Goal: Information Seeking & Learning: Learn about a topic

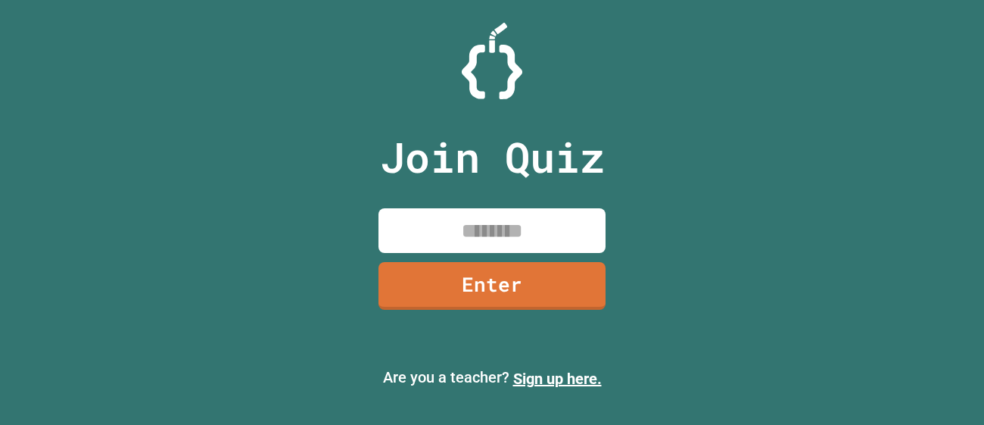
click at [502, 226] on input at bounding box center [492, 230] width 227 height 45
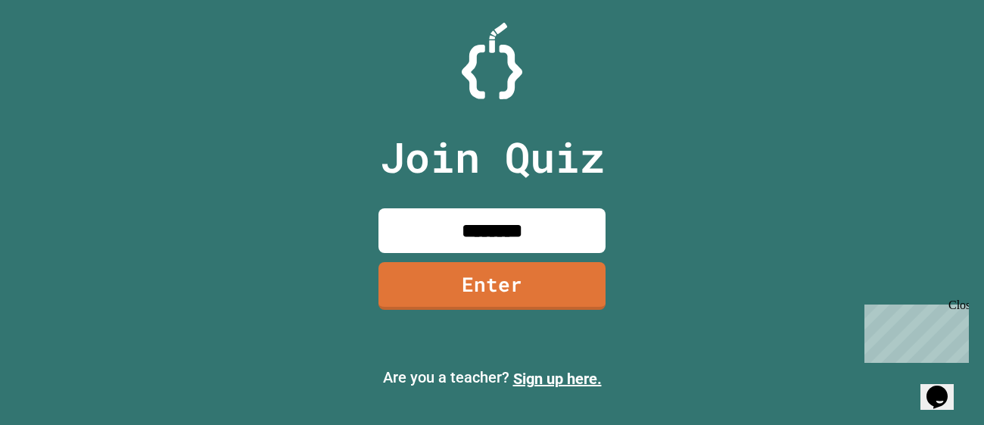
type input "********"
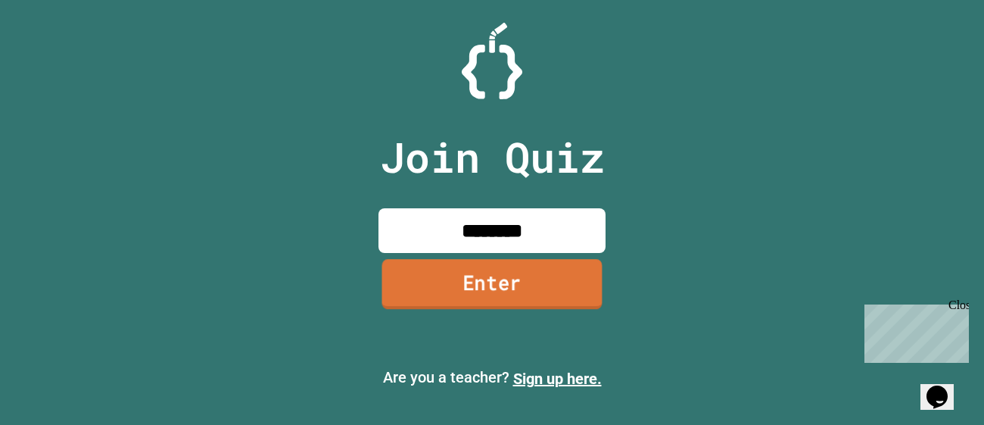
click at [529, 290] on link "Enter" at bounding box center [492, 284] width 220 height 50
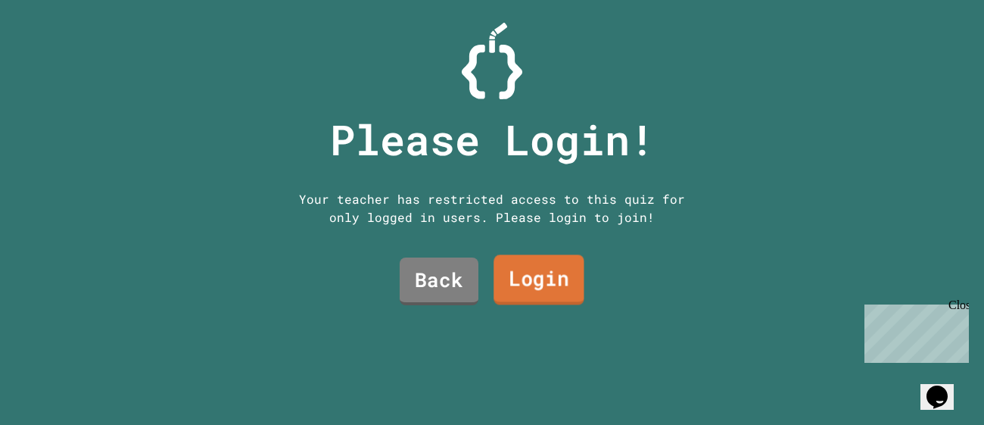
click at [527, 279] on link "Login" at bounding box center [539, 280] width 91 height 50
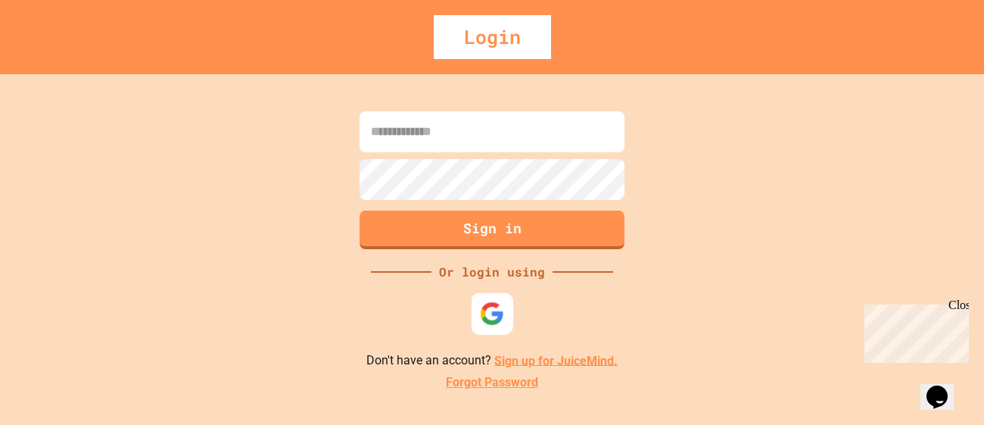
click at [493, 305] on img at bounding box center [492, 313] width 25 height 25
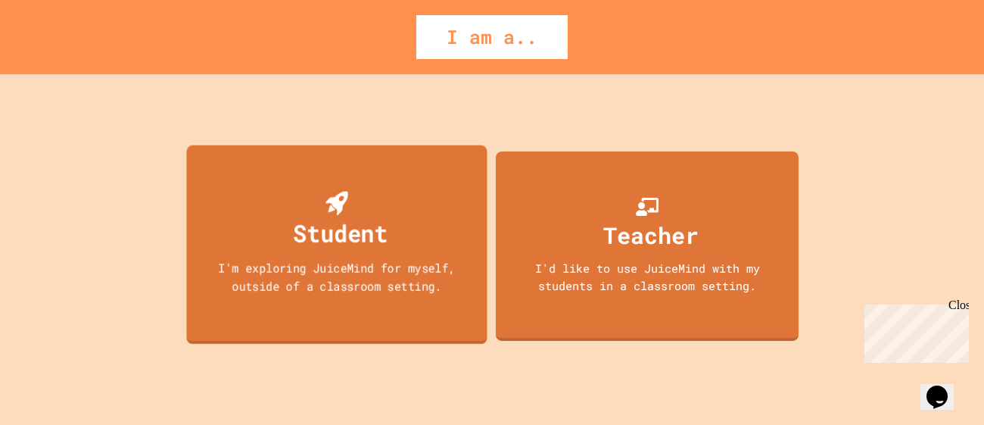
click at [383, 258] on div "I'm exploring JuiceMind for myself, outside of a classroom setting." at bounding box center [336, 276] width 270 height 36
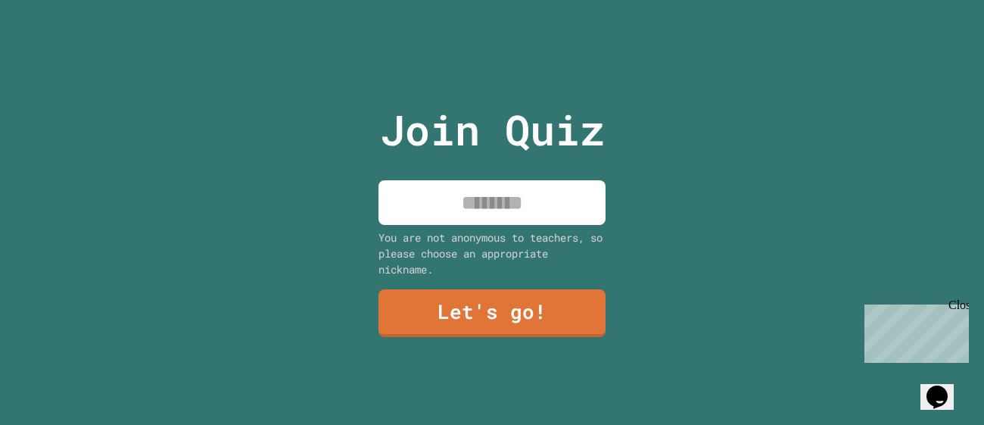
click at [462, 207] on input at bounding box center [492, 202] width 227 height 45
type input "*****"
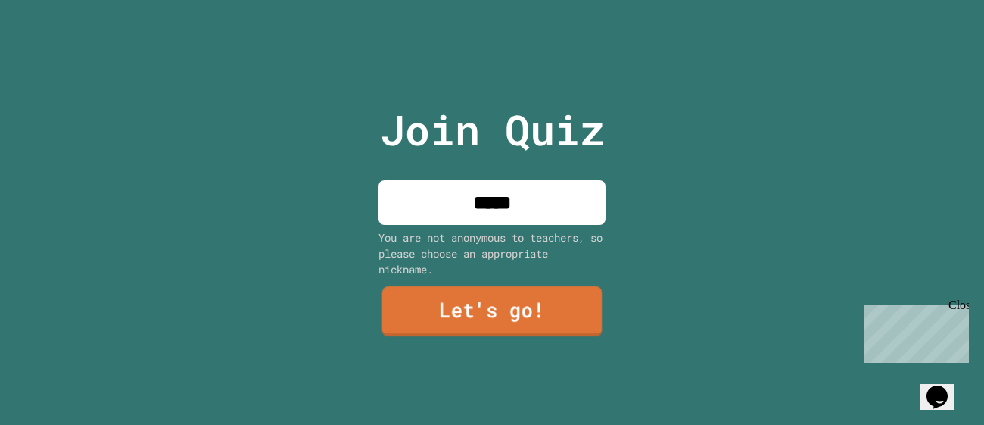
click at [493, 302] on link "Let's go!" at bounding box center [492, 311] width 220 height 50
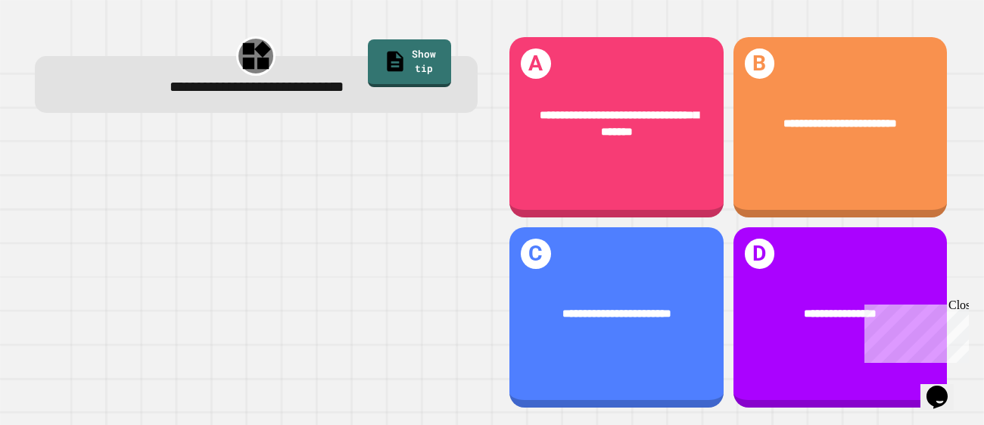
click at [962, 304] on div "Close" at bounding box center [958, 307] width 19 height 19
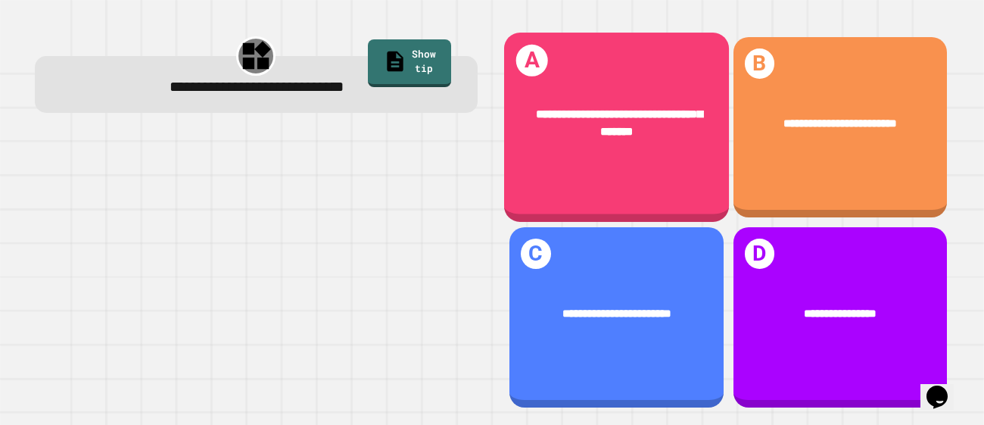
click at [662, 160] on div "**********" at bounding box center [616, 123] width 225 height 83
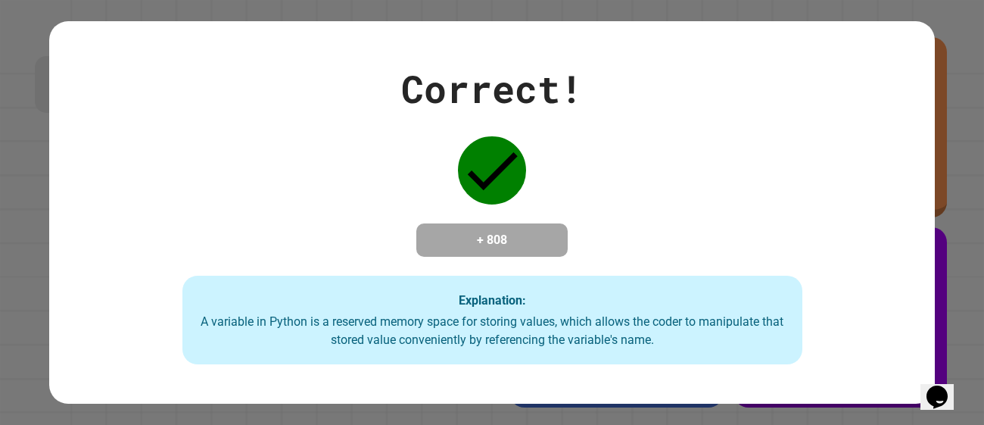
click at [662, 160] on div "Correct! + 808 Explanation: A variable in Python is a reserved memory space for…" at bounding box center [492, 213] width 886 height 304
click at [517, 188] on icon at bounding box center [492, 170] width 68 height 68
click at [822, 236] on div "Correct! + 808 Explanation: A variable in Python is a reserved memory space for…" at bounding box center [492, 213] width 886 height 304
click at [983, 222] on div "Correct! + 808 Explanation: A variable in Python is a reserved memory space for…" at bounding box center [492, 212] width 984 height 425
click at [746, 234] on div "Correct! + 808 Explanation: A variable in Python is a reserved memory space for…" at bounding box center [492, 213] width 886 height 304
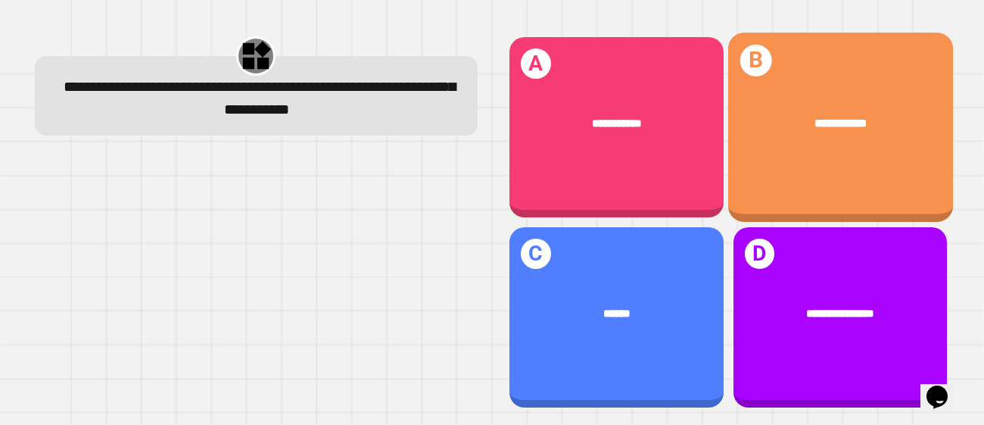
click at [796, 147] on div "**********" at bounding box center [840, 123] width 225 height 65
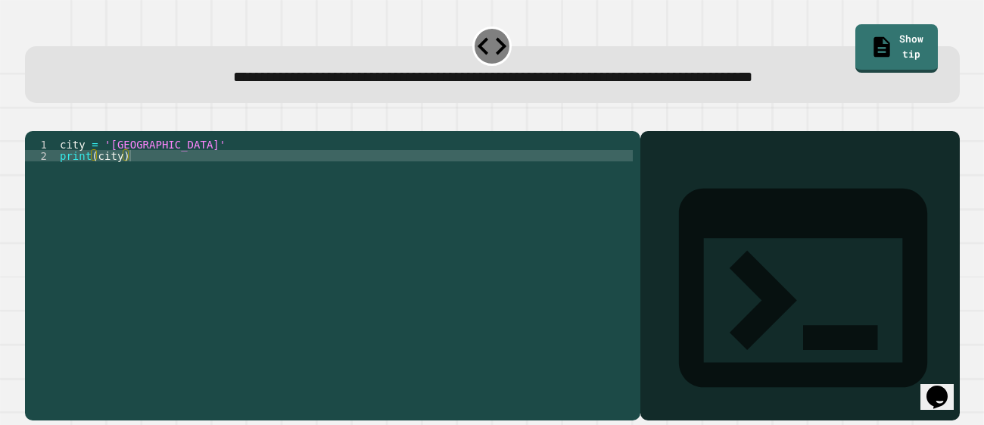
click at [219, 169] on div "city = 'Madrid' print ( city )" at bounding box center [345, 269] width 576 height 261
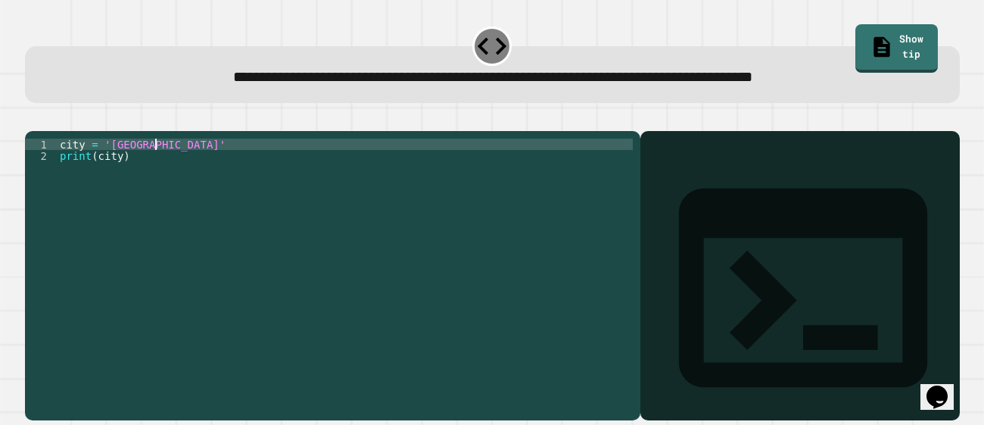
click at [200, 182] on div "city = 'Madrid' print ( city )" at bounding box center [345, 269] width 576 height 261
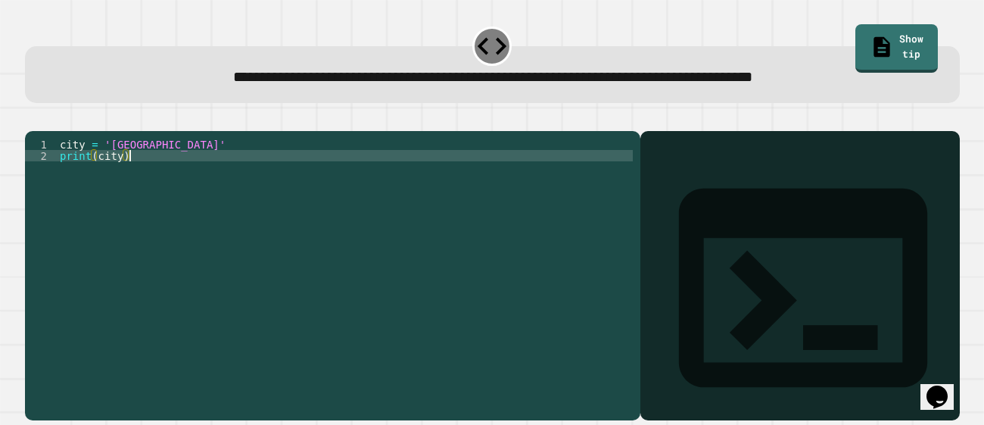
type textarea "**********"
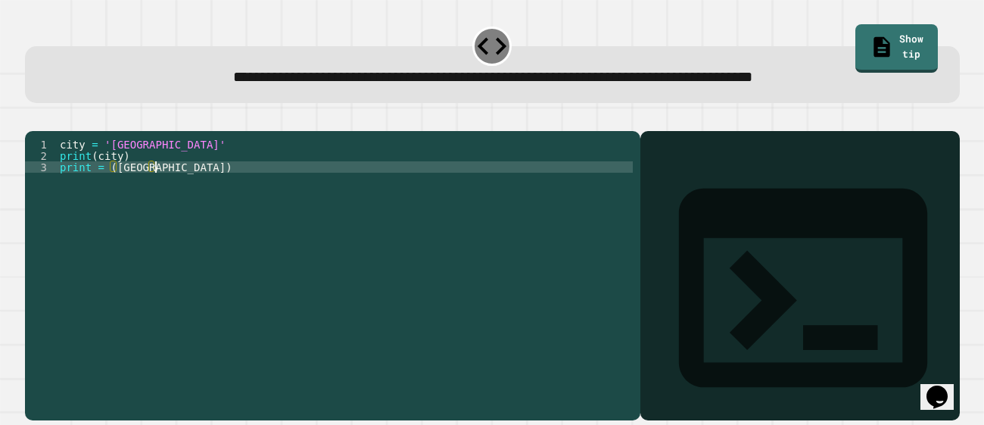
scroll to position [0, 6]
click at [115, 187] on div "city = 'Madrid' print ( city ) print = ( [GEOGRAPHIC_DATA] )" at bounding box center [345, 269] width 576 height 261
click at [158, 187] on div "city = 'Madrid' print ( city ) print = ( "[GEOGRAPHIC_DATA])" at bounding box center [345, 269] width 576 height 261
type textarea "**********"
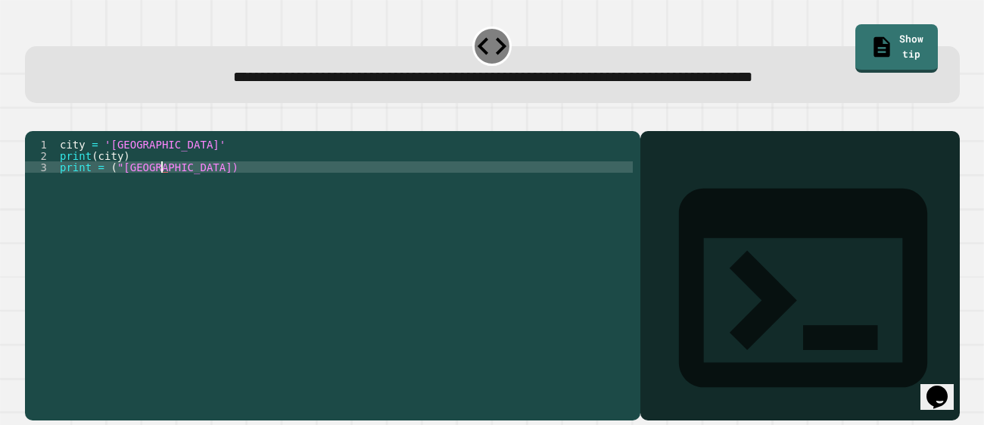
scroll to position [0, 7]
click at [428, 188] on div "city = 'Madrid' print ( city ) print = ( "[GEOGRAPHIC_DATA]" )" at bounding box center [345, 269] width 576 height 261
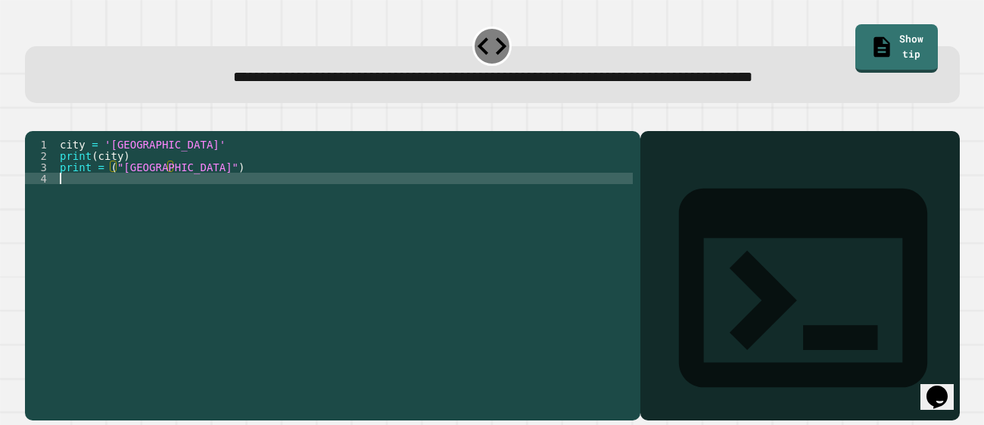
scroll to position [0, 0]
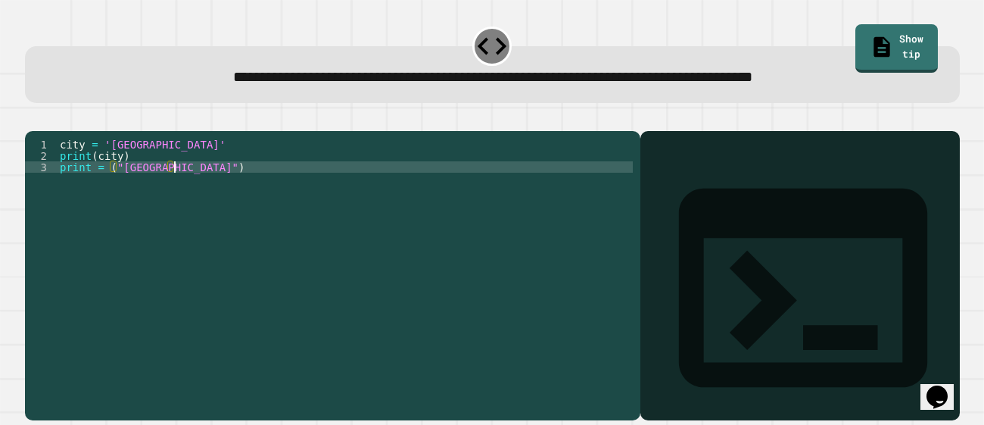
click at [33, 119] on icon "button" at bounding box center [33, 119] width 0 height 0
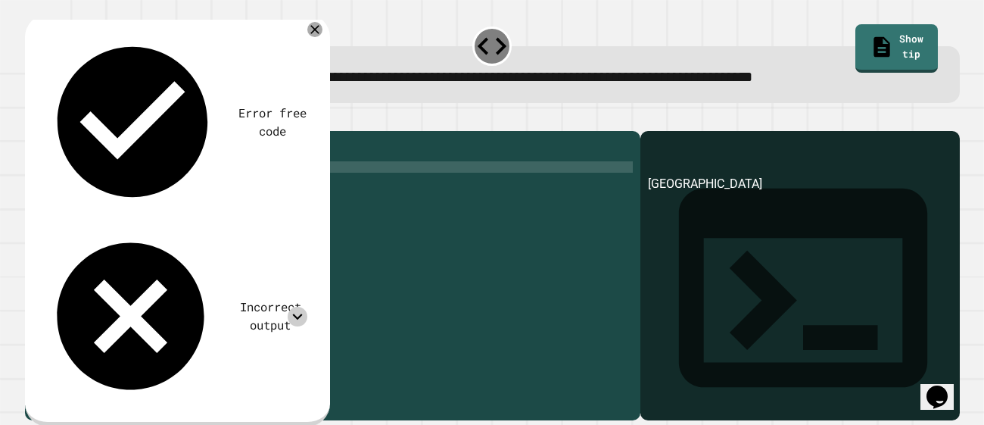
click at [298, 307] on icon at bounding box center [298, 317] width 20 height 20
click at [312, 26] on icon at bounding box center [315, 29] width 18 height 18
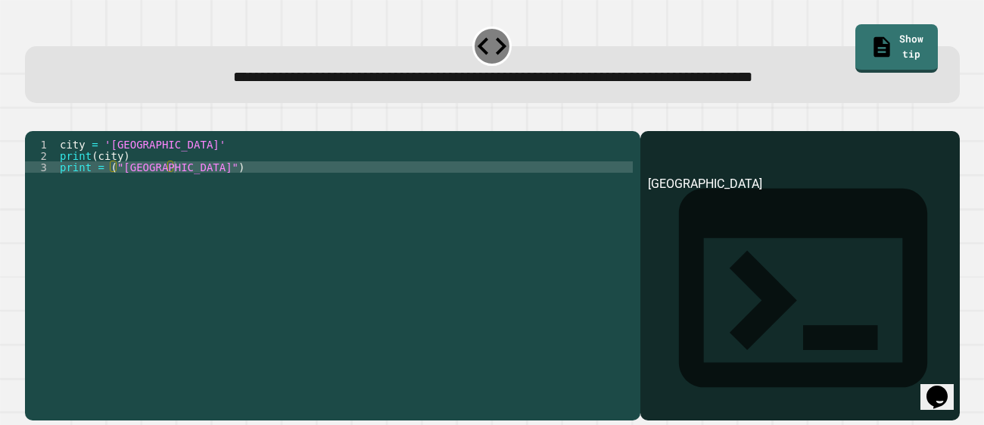
click at [150, 160] on div "city = 'Madrid' print ( city ) print = ( "[GEOGRAPHIC_DATA]" )" at bounding box center [345, 269] width 576 height 261
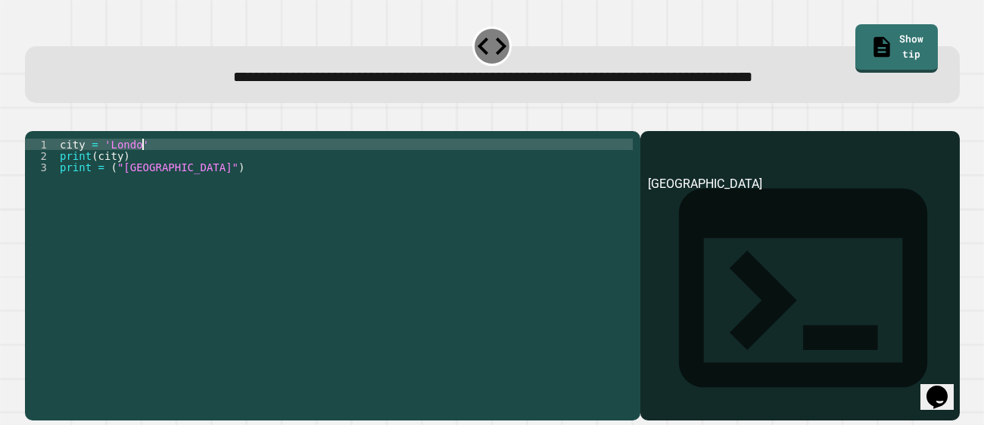
scroll to position [0, 5]
click at [103, 164] on div "city = 'London' print ( city ) print = ( "[GEOGRAPHIC_DATA]" )" at bounding box center [345, 269] width 576 height 261
type textarea "**********"
click at [33, 119] on button "button" at bounding box center [33, 119] width 0 height 0
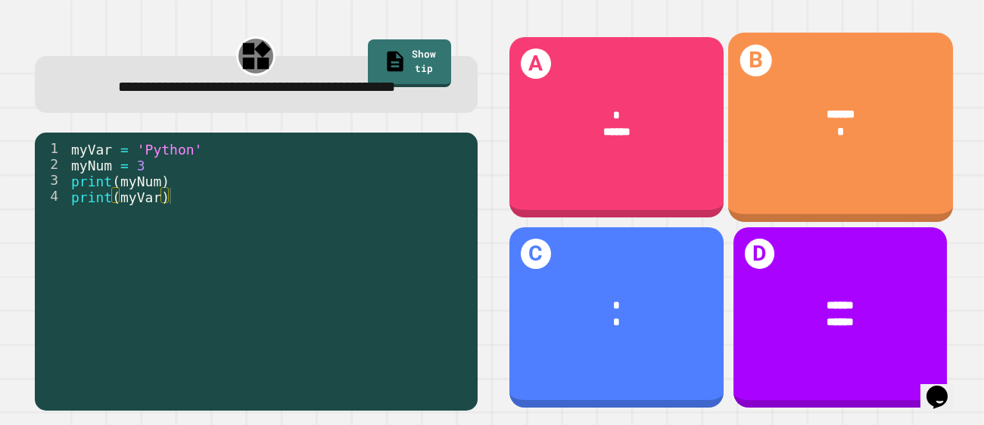
click at [804, 170] on div "B ****** *" at bounding box center [840, 127] width 225 height 189
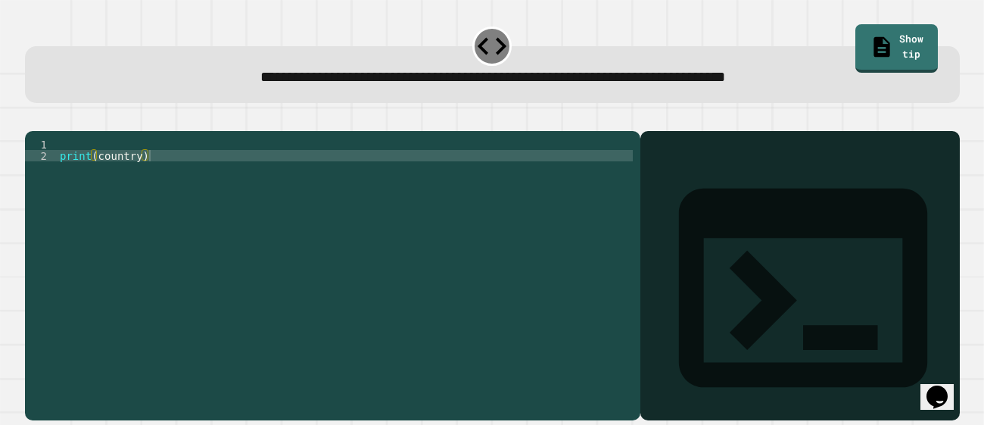
click at [200, 174] on div "print ( country )" at bounding box center [345, 269] width 576 height 261
click at [99, 160] on div "print ( country )" at bounding box center [345, 269] width 576 height 261
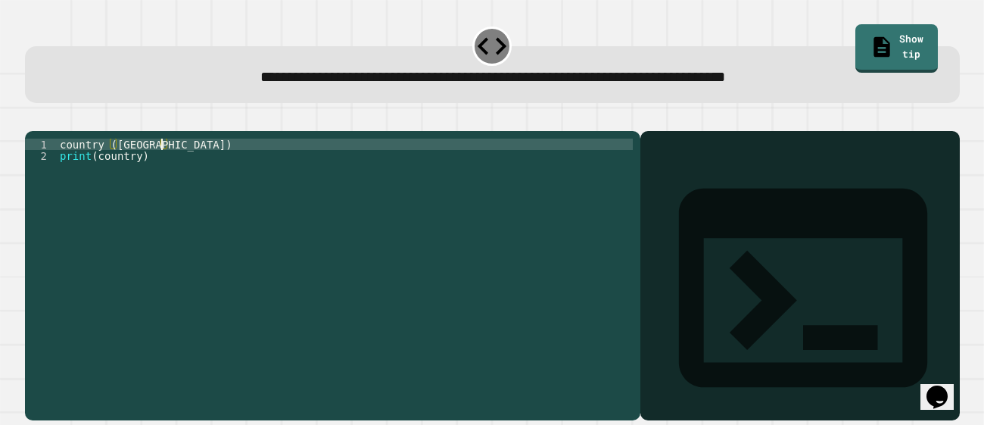
scroll to position [0, 6]
click at [33, 119] on icon "button" at bounding box center [33, 119] width 0 height 0
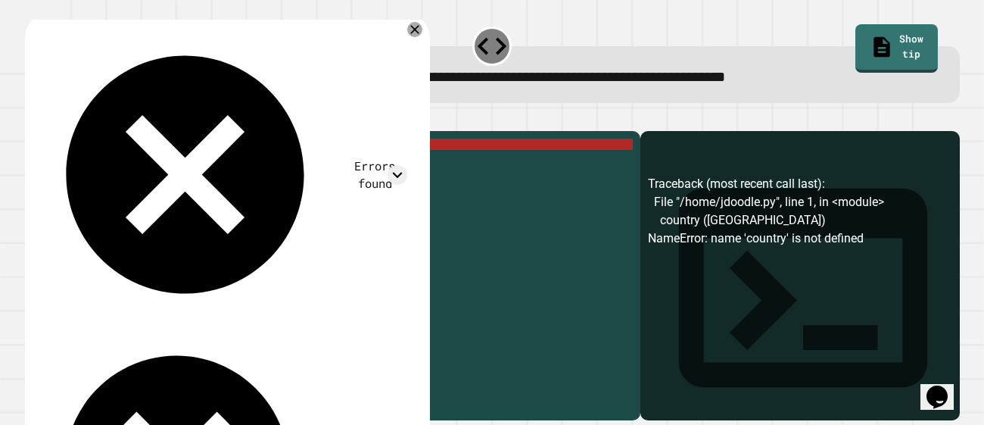
click at [95, 167] on div "country ( [GEOGRAPHIC_DATA] ) print ( country )" at bounding box center [345, 269] width 576 height 261
click at [102, 165] on div "country ( [GEOGRAPHIC_DATA] ) print ( country )" at bounding box center [345, 269] width 576 height 261
click at [109, 160] on div "country ( [GEOGRAPHIC_DATA] ) print ( country )" at bounding box center [345, 269] width 576 height 261
click at [108, 164] on div "country ( [GEOGRAPHIC_DATA] ) print ( country )" at bounding box center [345, 269] width 576 height 261
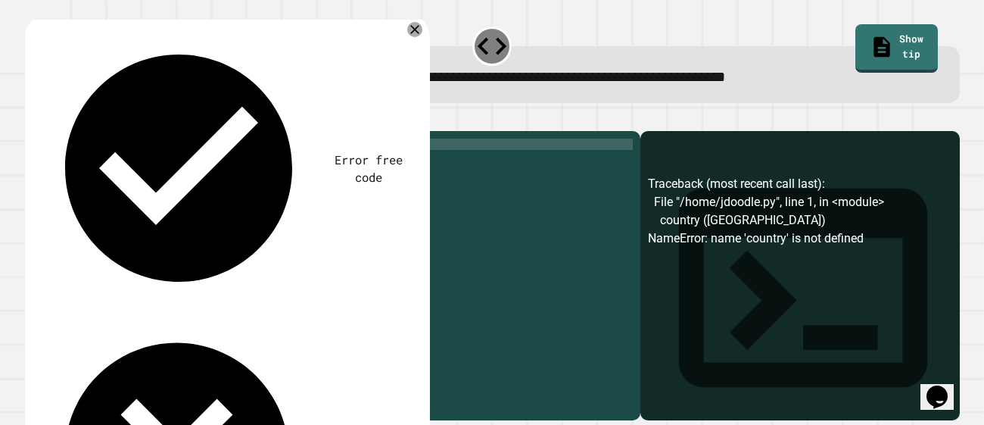
scroll to position [0, 5]
click at [130, 162] on div "country = ( [GEOGRAPHIC_DATA] ) print ( country )" at bounding box center [345, 269] width 576 height 261
click at [177, 160] on div "country = ( '[GEOGRAPHIC_DATA]) print ( country )" at bounding box center [345, 269] width 576 height 261
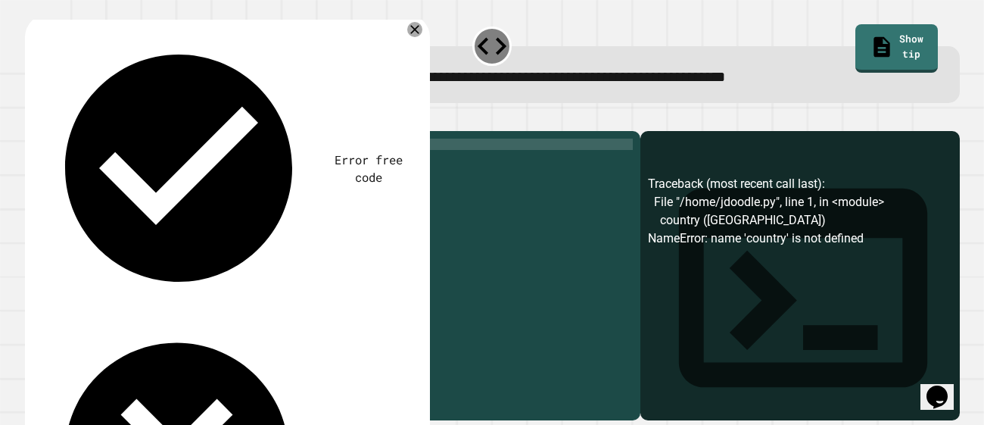
type textarea "**********"
click at [33, 119] on icon "button" at bounding box center [33, 119] width 0 height 0
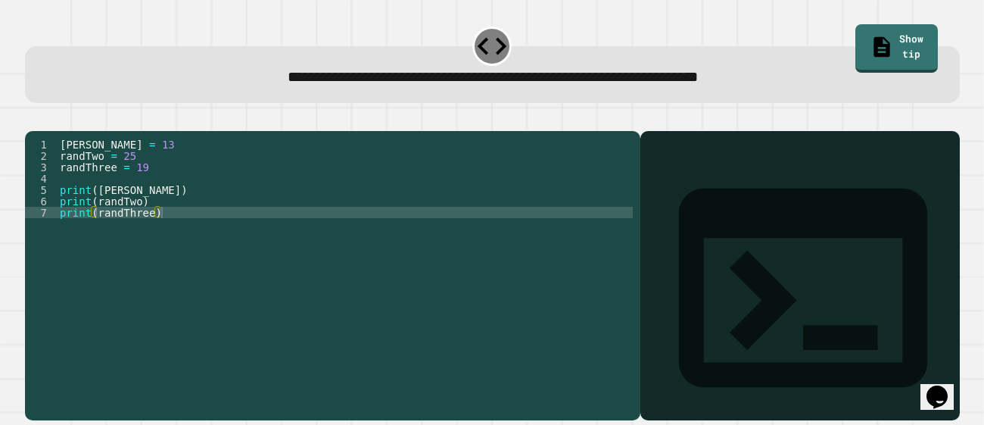
click at [136, 174] on div "[PERSON_NAME] = 13 randTwo = 25 randThree = 19 print ( [PERSON_NAME] ) print ( …" at bounding box center [345, 269] width 576 height 261
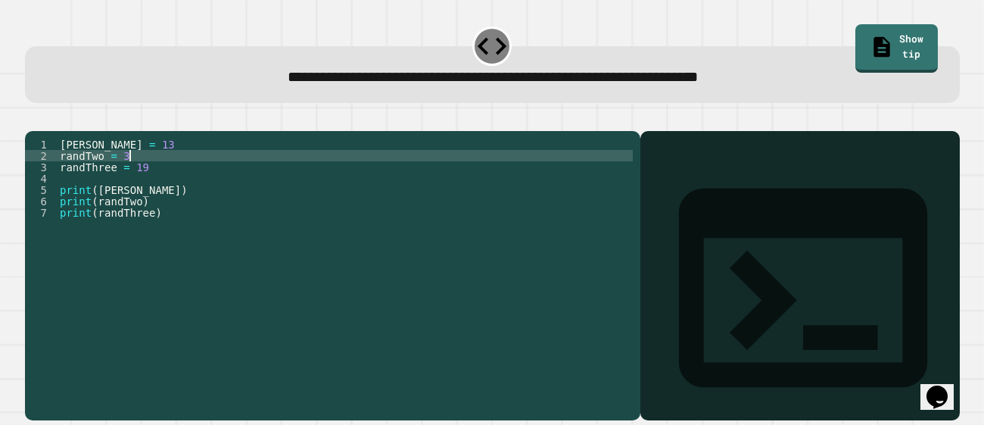
scroll to position [0, 5]
click at [179, 238] on div "[PERSON_NAME] = 13 randTwo = 37 randThree = 19 print ( [PERSON_NAME] ) print ( …" at bounding box center [345, 269] width 576 height 261
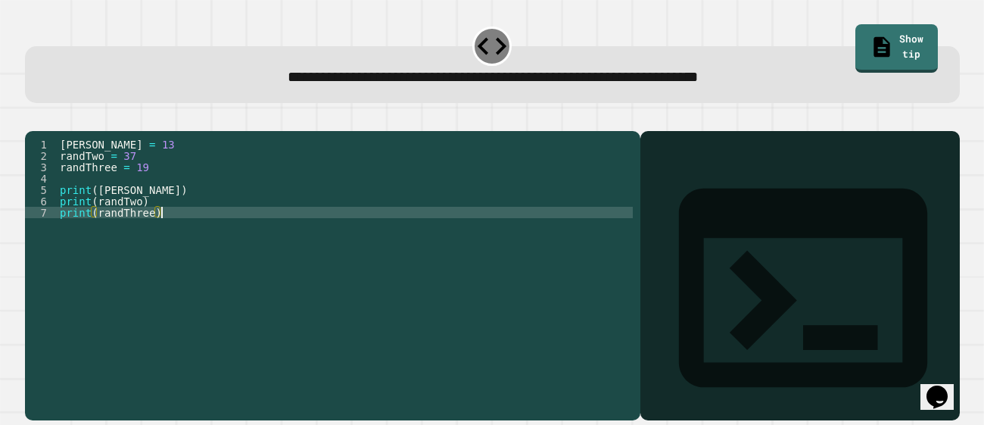
type textarea "**********"
click at [33, 119] on icon "button" at bounding box center [33, 119] width 0 height 0
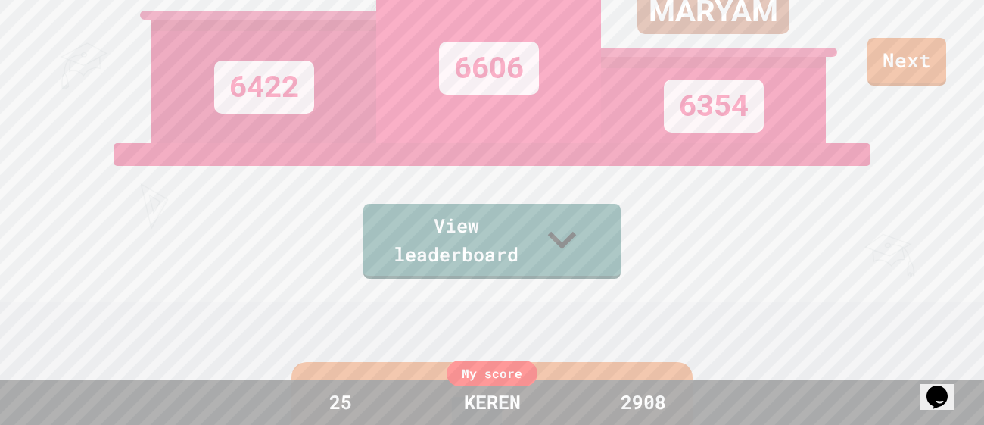
scroll to position [0, 0]
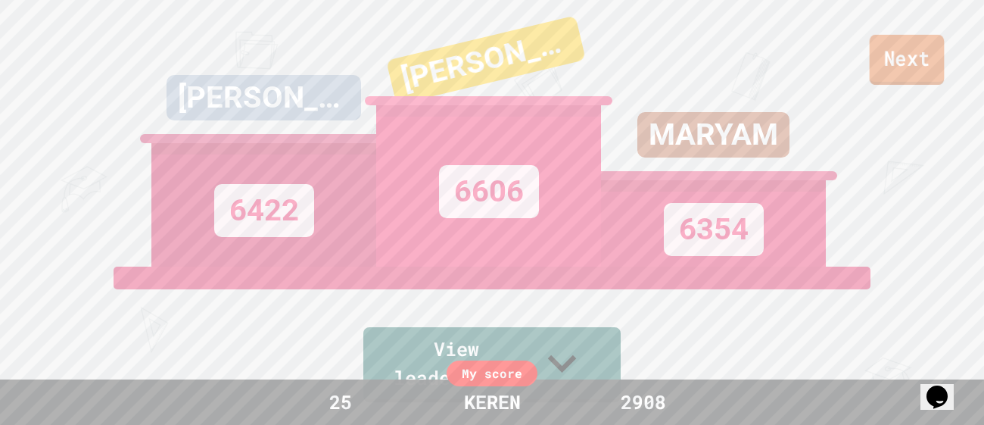
click at [905, 72] on link "Next" at bounding box center [907, 60] width 75 height 50
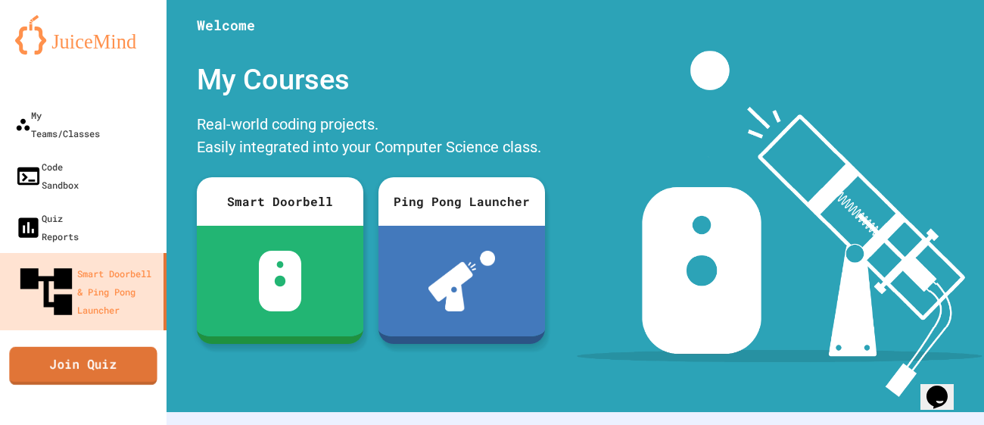
click at [68, 346] on link "Join Quiz" at bounding box center [83, 365] width 148 height 38
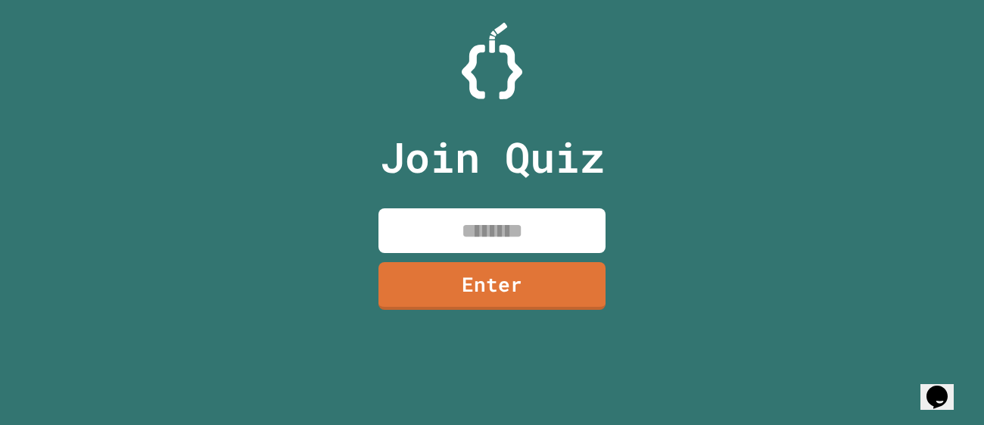
click at [422, 233] on input at bounding box center [492, 230] width 227 height 45
type input "********"
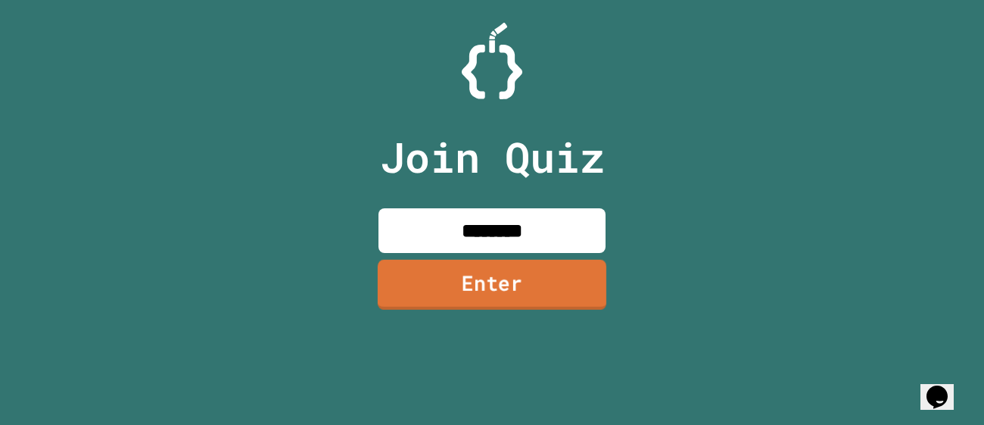
click at [506, 294] on link "Enter" at bounding box center [492, 285] width 229 height 50
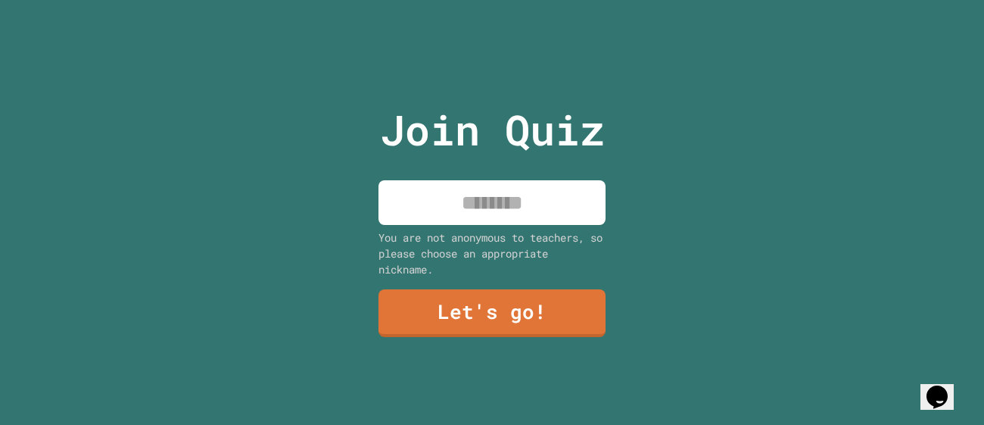
click at [472, 214] on input at bounding box center [492, 202] width 227 height 45
type input "*****"
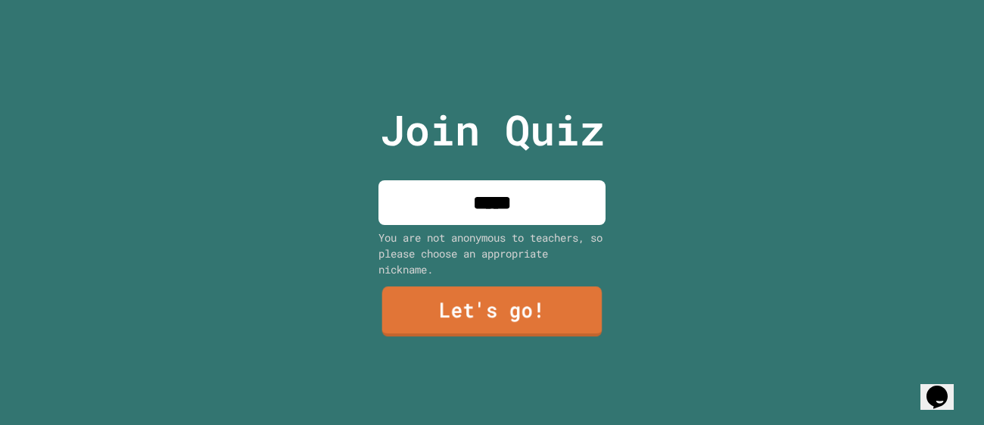
click at [500, 331] on link "Let's go!" at bounding box center [492, 311] width 220 height 50
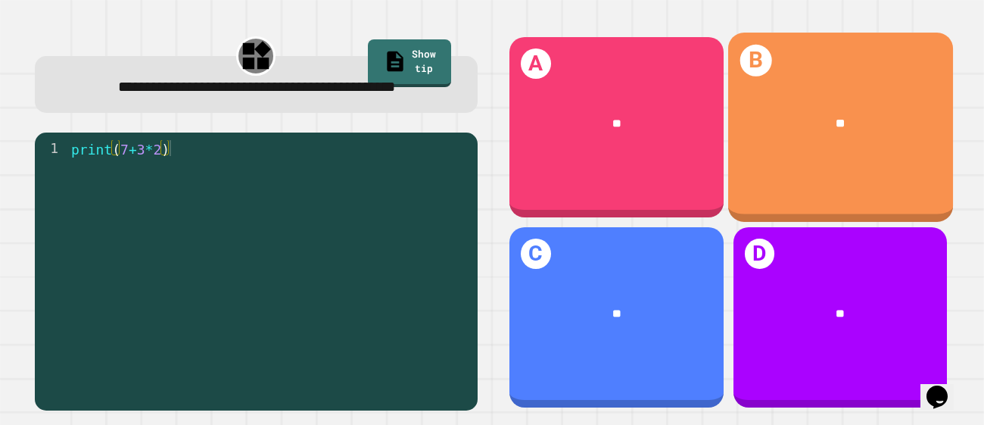
click at [848, 148] on div "**" at bounding box center [840, 123] width 225 height 65
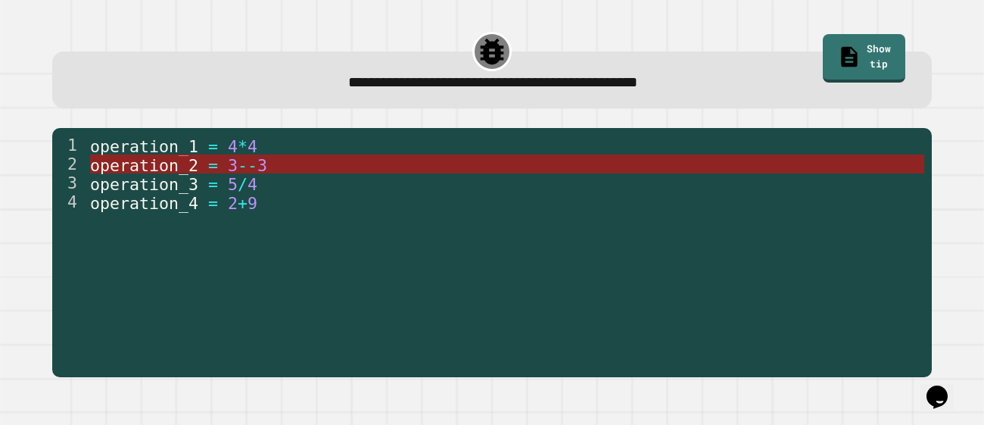
click at [266, 160] on span "3" at bounding box center [262, 164] width 10 height 19
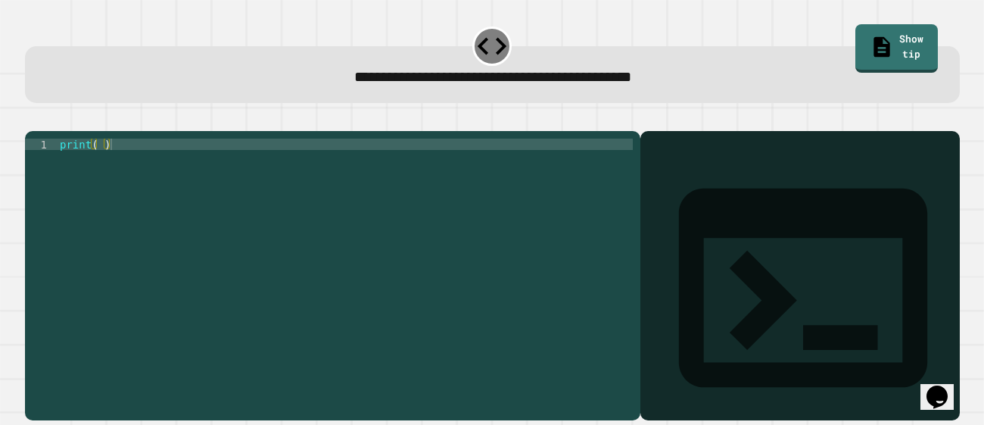
click at [96, 164] on div "print ( )" at bounding box center [345, 269] width 576 height 261
type textarea "*********"
click at [44, 126] on icon "button" at bounding box center [43, 128] width 8 height 11
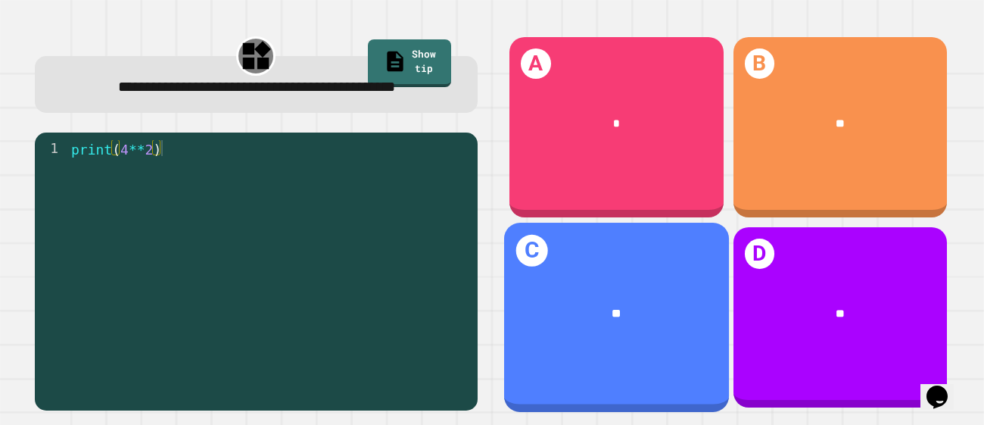
click at [637, 282] on div "**" at bounding box center [616, 313] width 225 height 65
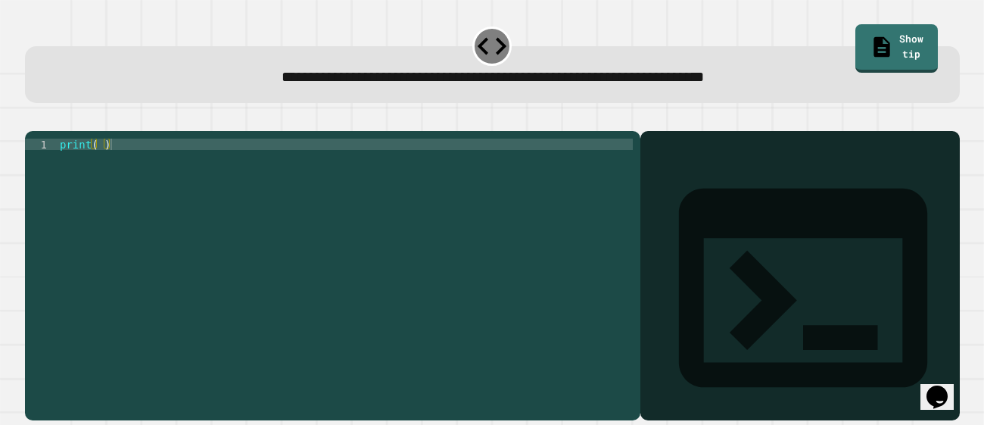
click at [97, 164] on div "print ( )" at bounding box center [345, 269] width 576 height 261
click at [96, 164] on div "print ( 24 hours ' )" at bounding box center [345, 269] width 576 height 261
click at [150, 166] on div "print ( 24 hours ' )" at bounding box center [345, 269] width 576 height 261
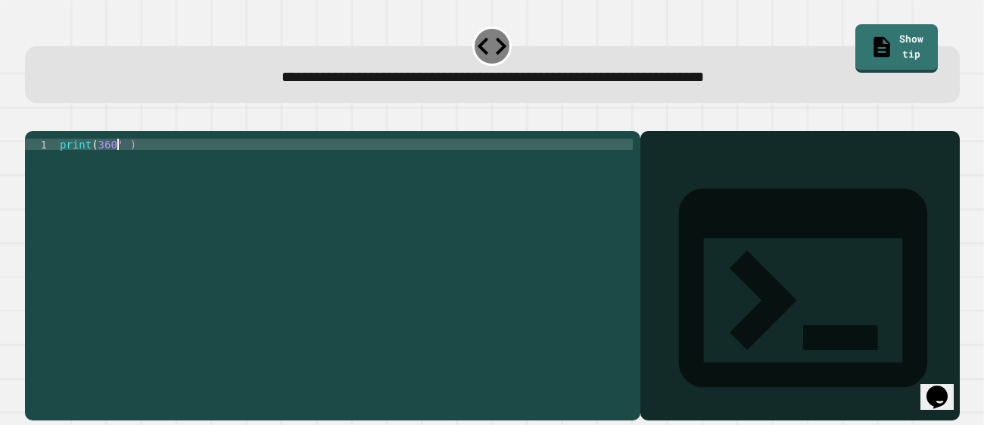
click at [98, 163] on div "print ( 360 ' )" at bounding box center [345, 269] width 576 height 261
click at [47, 128] on icon "button" at bounding box center [43, 128] width 8 height 11
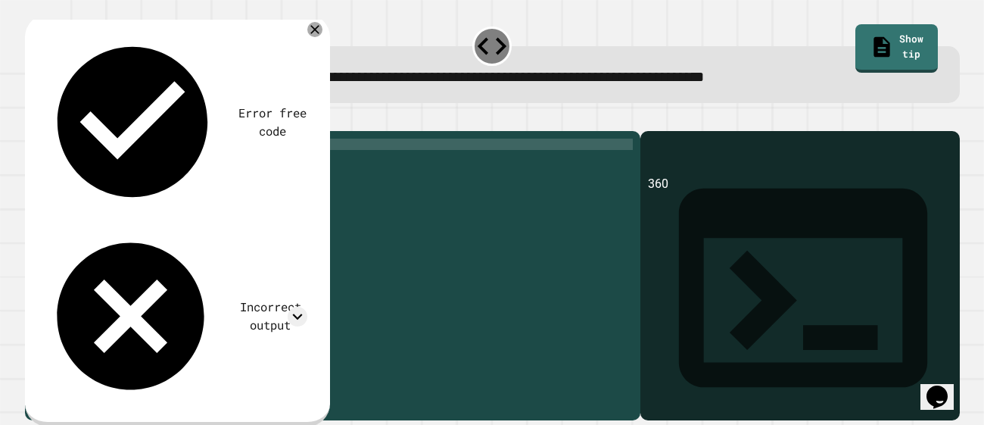
click at [120, 164] on div "print ( '360' )" at bounding box center [345, 269] width 576 height 261
click at [123, 164] on div "print ( '360' )" at bounding box center [345, 269] width 576 height 261
click at [47, 129] on icon "button" at bounding box center [43, 128] width 8 height 11
click at [122, 164] on div "print ( '120' )" at bounding box center [345, 269] width 576 height 261
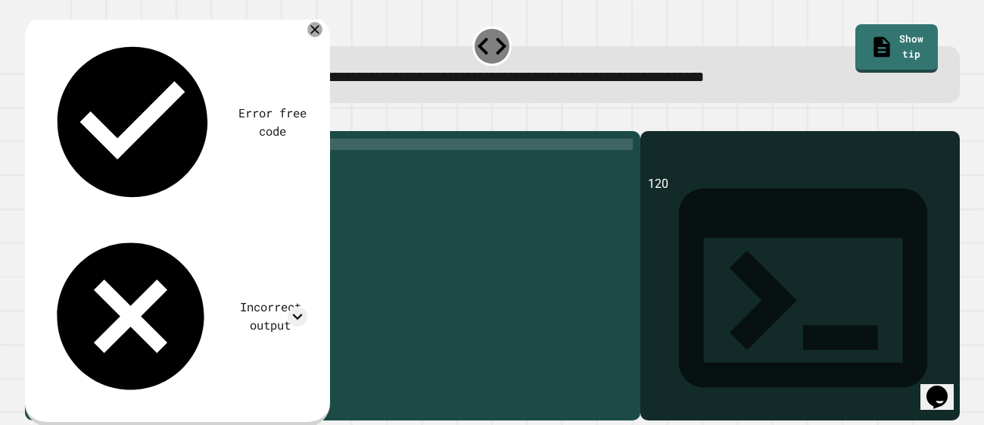
scroll to position [0, 4]
click at [33, 119] on icon "button" at bounding box center [33, 119] width 0 height 0
click at [129, 165] on div "print ( '3600' )" at bounding box center [345, 269] width 576 height 261
type textarea "**********"
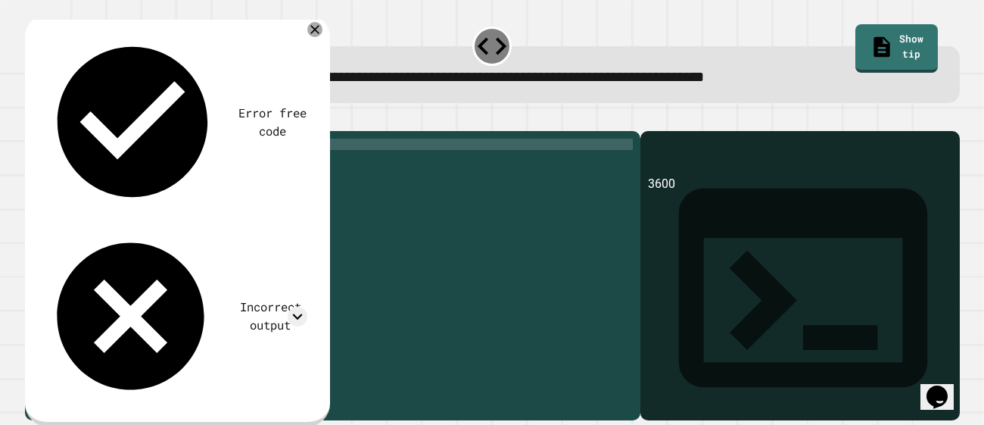
click at [33, 119] on icon "button" at bounding box center [33, 119] width 0 height 0
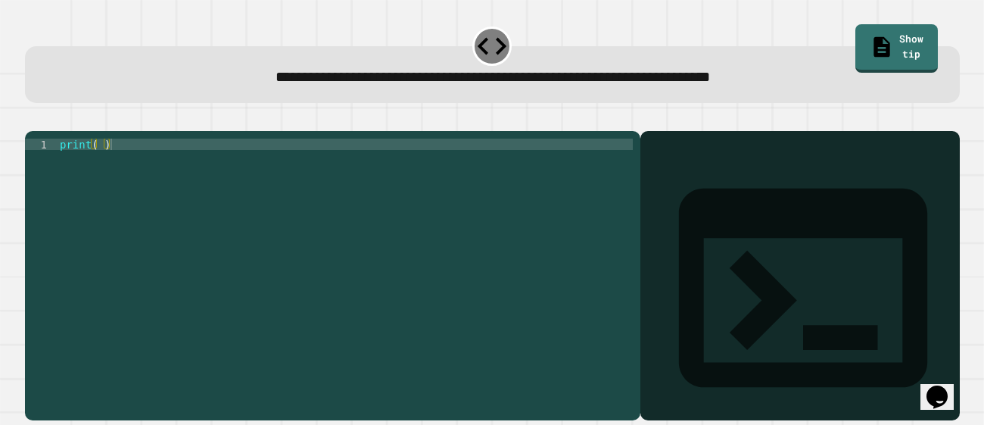
click at [98, 165] on div "print ( )" at bounding box center [345, 269] width 576 height 261
click at [33, 119] on icon "button" at bounding box center [33, 119] width 0 height 0
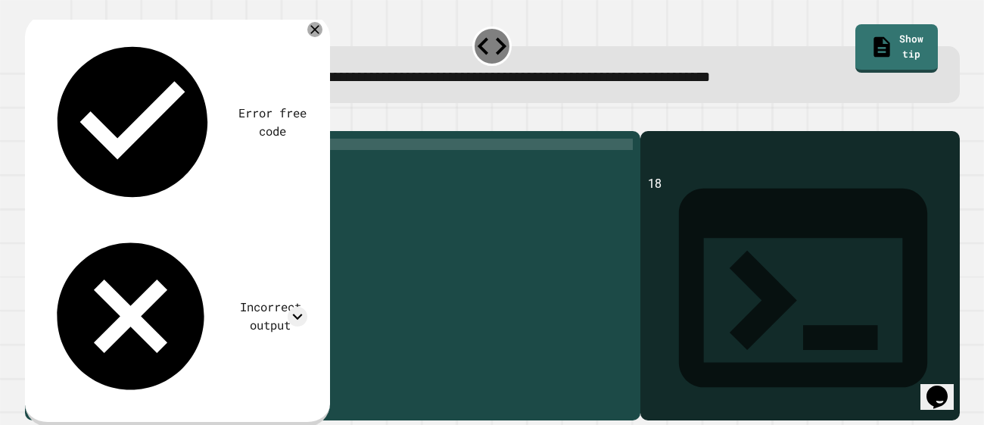
click at [33, 119] on icon "button" at bounding box center [33, 119] width 0 height 0
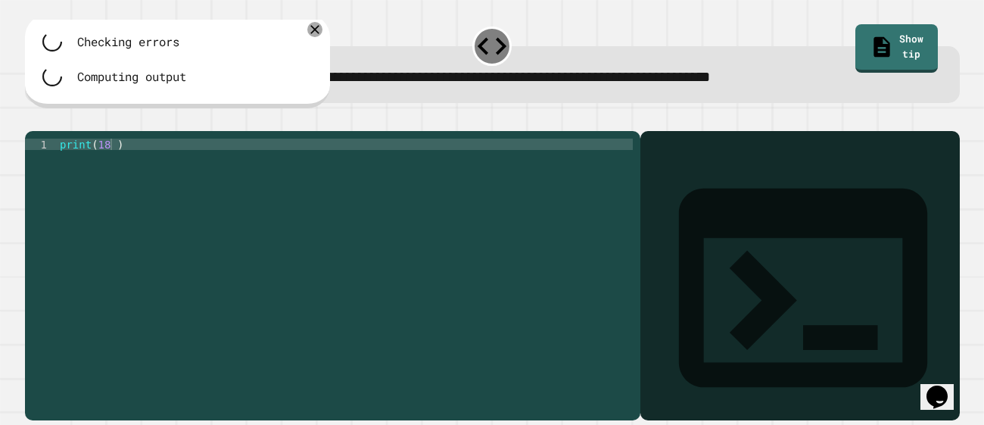
click at [45, 122] on div at bounding box center [492, 122] width 935 height 18
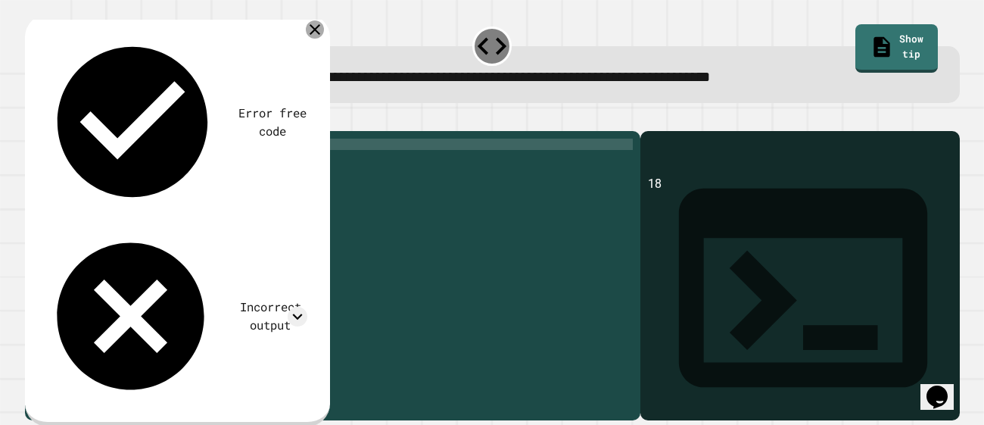
click at [316, 33] on icon at bounding box center [315, 29] width 18 height 18
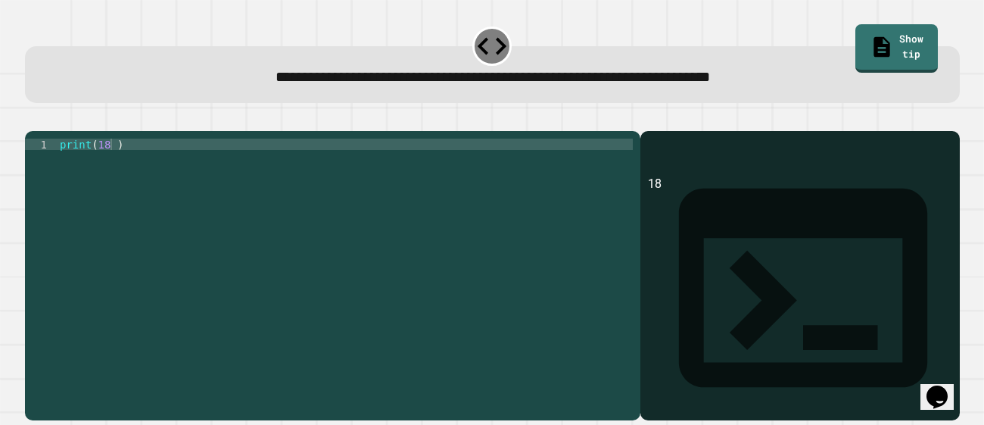
click at [113, 164] on div "print ( 18 )" at bounding box center [345, 269] width 576 height 261
click at [47, 131] on icon "button" at bounding box center [43, 128] width 8 height 11
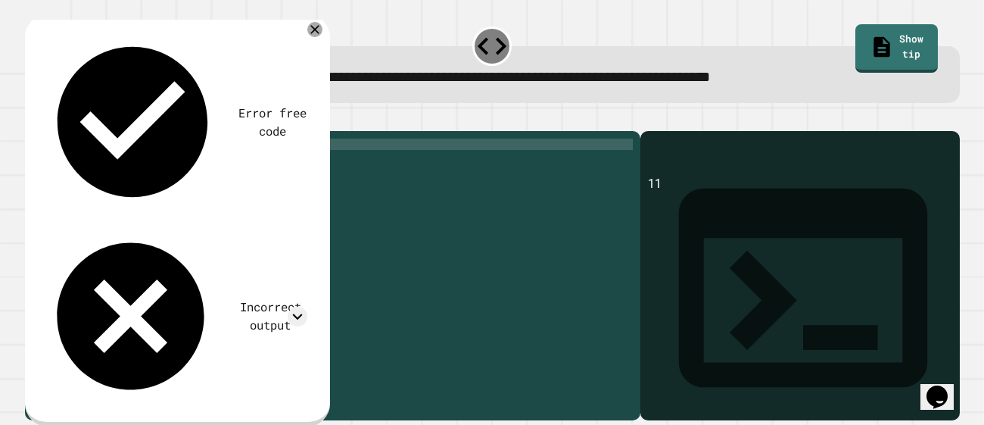
click at [109, 167] on div "print ( 11 )" at bounding box center [345, 269] width 576 height 261
type textarea "**********"
click at [33, 119] on button "button" at bounding box center [33, 119] width 0 height 0
click at [114, 169] on div "print ( 18 )" at bounding box center [345, 269] width 576 height 261
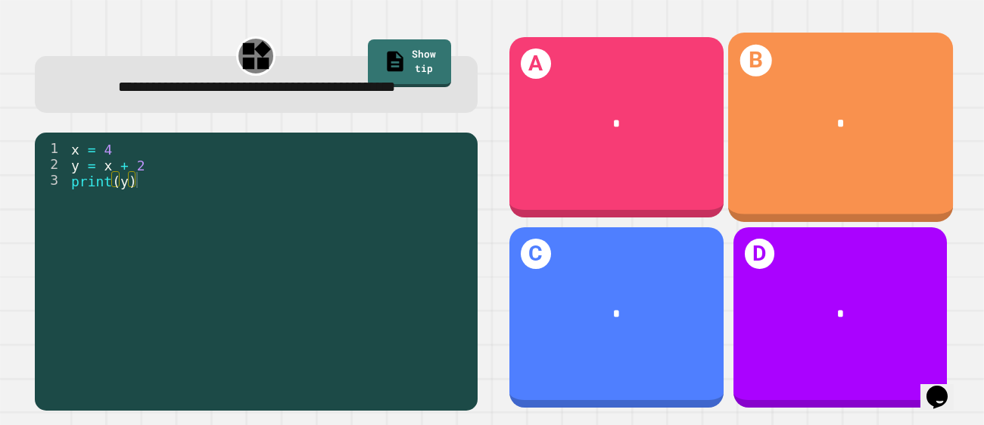
click at [784, 166] on div "B *" at bounding box center [840, 127] width 225 height 189
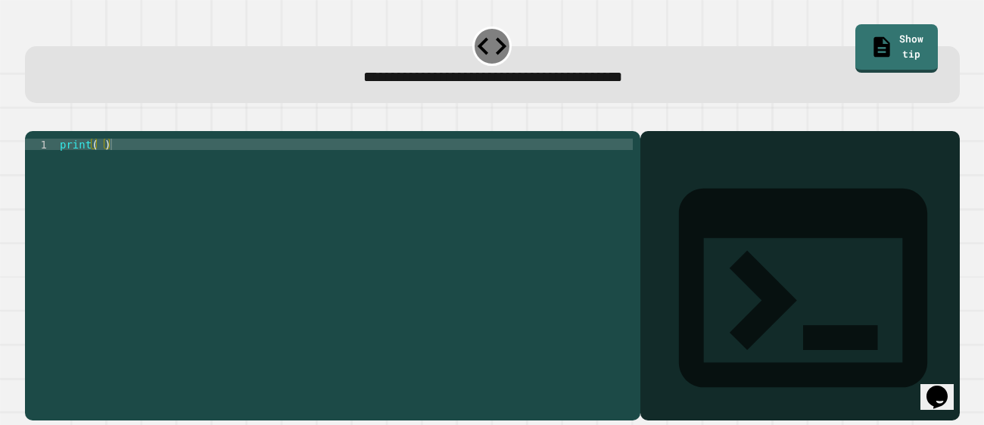
click at [101, 161] on div "print ( )" at bounding box center [345, 269] width 577 height 261
click at [883, 35] on link "Show tip" at bounding box center [897, 47] width 84 height 51
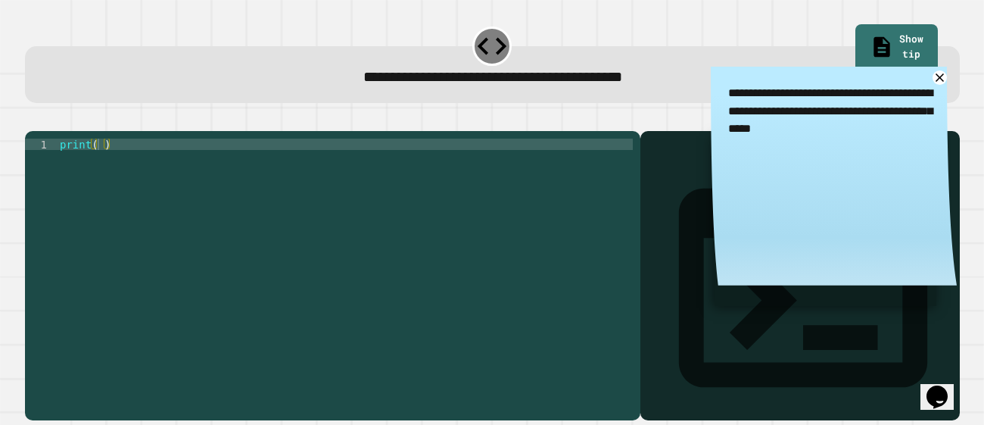
click at [98, 167] on div "print ( )" at bounding box center [345, 269] width 577 height 261
